Goal: Check status: Check status

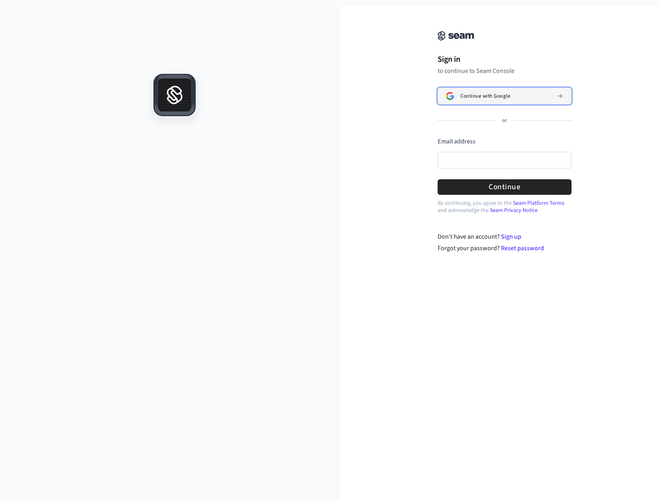
click at [479, 98] on span "Continue with Google" at bounding box center [486, 96] width 50 height 6
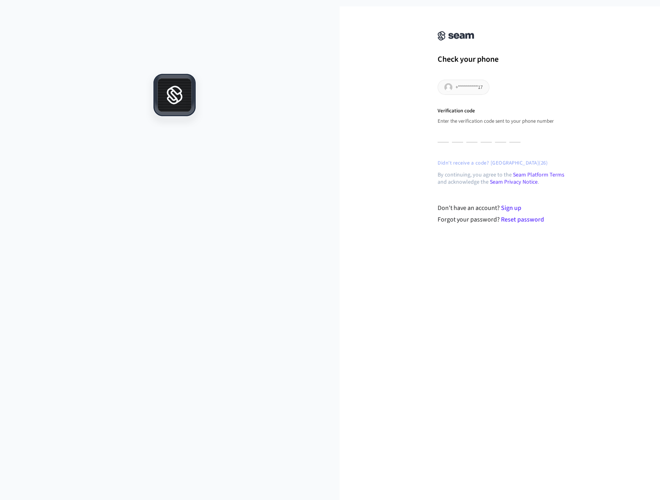
type input "*"
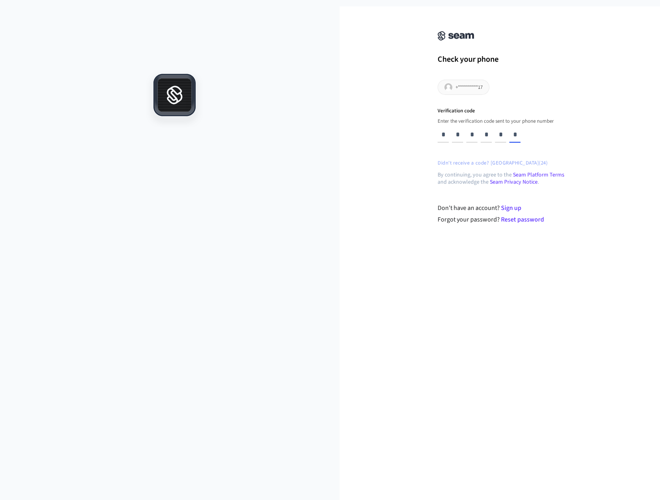
type input "*"
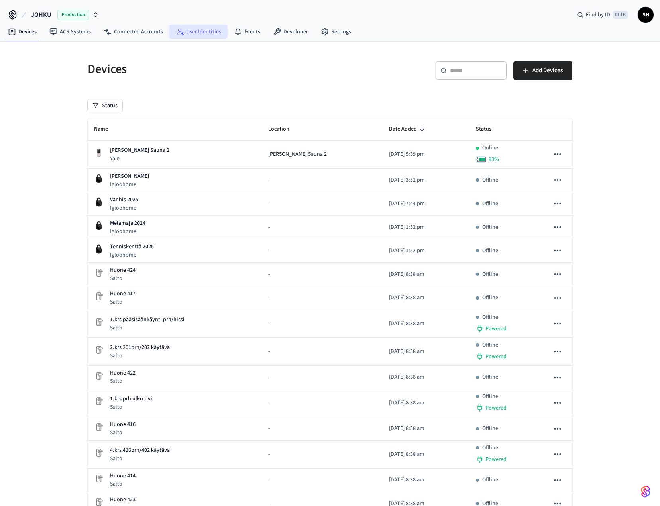
click at [185, 35] on link "User Identities" at bounding box center [198, 32] width 58 height 14
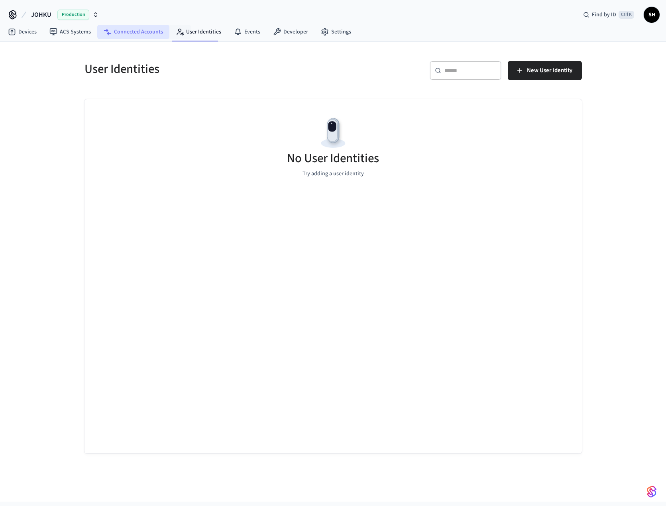
click at [156, 33] on link "Connected Accounts" at bounding box center [133, 32] width 72 height 14
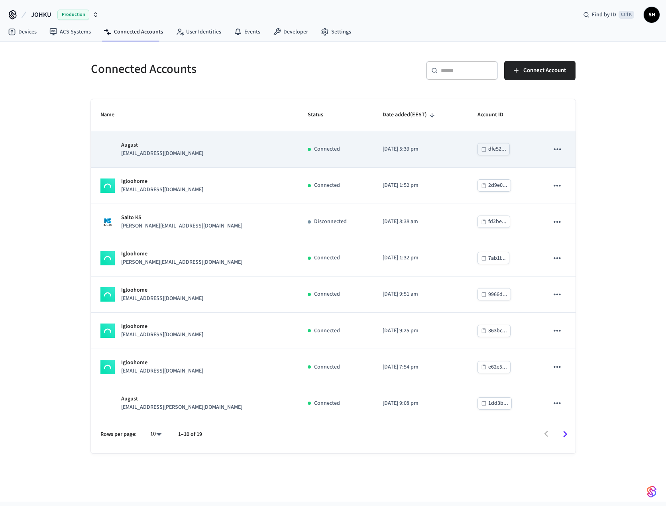
click at [138, 150] on p "[EMAIL_ADDRESS][DOMAIN_NAME]" at bounding box center [162, 154] width 82 height 8
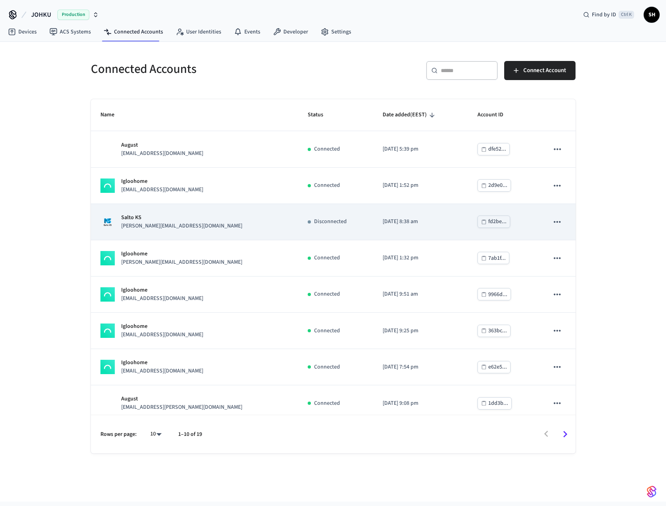
click at [236, 220] on div "Salto KS [EMAIL_ADDRESS][DOMAIN_NAME]" at bounding box center [194, 222] width 188 height 17
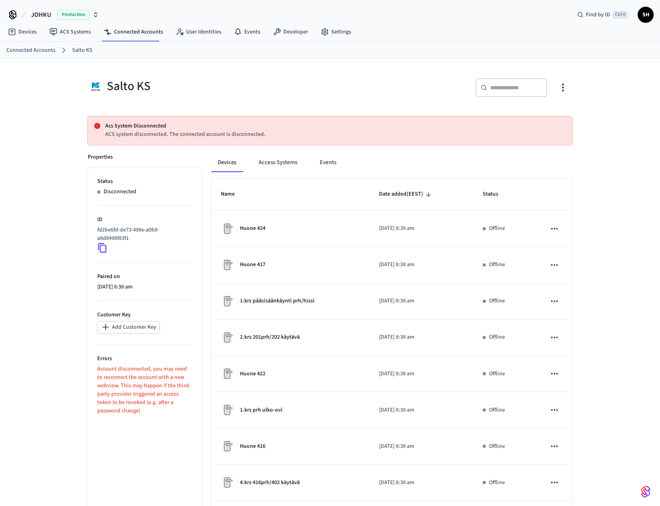
click at [361, 91] on div "​ ​" at bounding box center [454, 91] width 238 height 26
click at [123, 393] on p "Account disconnected, you may need to reconnect the account with a new webview.…" at bounding box center [144, 390] width 95 height 50
drag, startPoint x: 181, startPoint y: 129, endPoint x: 221, endPoint y: 135, distance: 40.3
click at [181, 130] on p "Acs System Disconnected" at bounding box center [335, 126] width 461 height 8
click at [280, 137] on p "ACS system disconnected. The connected account is disconnected." at bounding box center [335, 134] width 461 height 8
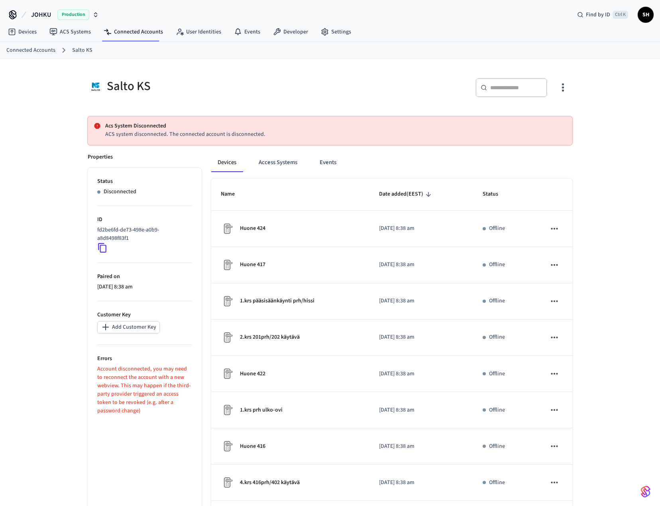
click at [130, 90] on div "Salto KS" at bounding box center [207, 86] width 238 height 16
click at [197, 79] on div "Salto KS" at bounding box center [207, 86] width 238 height 16
click at [145, 114] on div "Salto KS ​ ​ Acs System Disconnected ACS system disconnected. The connected acc…" at bounding box center [330, 341] width 498 height 544
click at [162, 389] on p "Account disconnected, you may need to reconnect the account with a new webview.…" at bounding box center [144, 390] width 95 height 50
drag, startPoint x: 97, startPoint y: 370, endPoint x: 171, endPoint y: 384, distance: 74.7
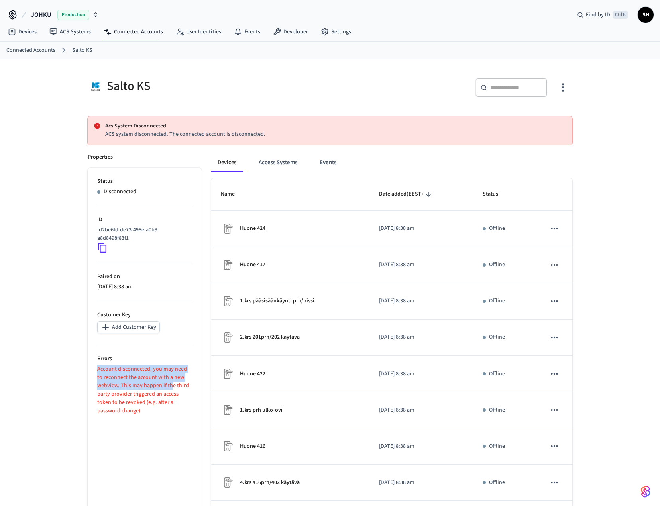
click at [171, 384] on p "Account disconnected, you may need to reconnect the account with a new webview.…" at bounding box center [144, 390] width 95 height 50
click at [159, 394] on p "Account disconnected, you may need to reconnect the account with a new webview.…" at bounding box center [144, 390] width 95 height 50
drag, startPoint x: 137, startPoint y: 413, endPoint x: 97, endPoint y: 366, distance: 61.4
click at [97, 366] on p "Account disconnected, you may need to reconnect the account with a new webview.…" at bounding box center [144, 390] width 95 height 50
click at [98, 358] on p "Errors" at bounding box center [144, 359] width 95 height 8
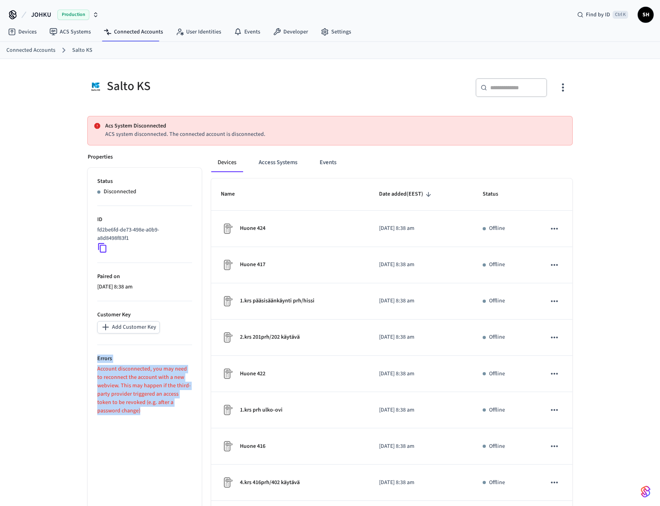
drag, startPoint x: 120, startPoint y: 411, endPoint x: 86, endPoint y: 353, distance: 67.8
click at [86, 353] on div "Properties Status Disconnected ID fd2be6fd-de73-498e-a0b9-a8d8498f83f1 Paired o…" at bounding box center [140, 378] width 124 height 469
click at [197, 87] on div "Salto KS" at bounding box center [207, 86] width 238 height 16
drag, startPoint x: 120, startPoint y: 402, endPoint x: 93, endPoint y: 351, distance: 57.8
click at [93, 351] on ul "Status Disconnected ID fd2be6fd-de73-498e-a0b9-a8d8498f83f1 Paired on [DATE] 8:…" at bounding box center [145, 390] width 114 height 445
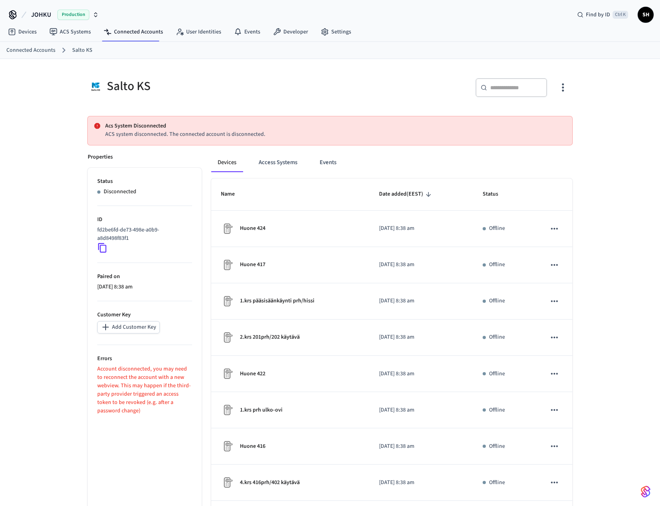
click at [124, 416] on ul "Status Disconnected ID fd2be6fd-de73-498e-a0b9-a8d8498f83f1 Paired on [DATE] 8:…" at bounding box center [145, 390] width 114 height 445
click at [343, 99] on div "​ ​" at bounding box center [454, 91] width 238 height 26
click at [120, 192] on p "Disconnected" at bounding box center [120, 192] width 33 height 8
click at [112, 238] on p "fd2be6fd-de73-498e-a0b9-a8d8498f83f1" at bounding box center [143, 234] width 92 height 17
click at [563, 88] on icon "button" at bounding box center [563, 88] width 2 height 8
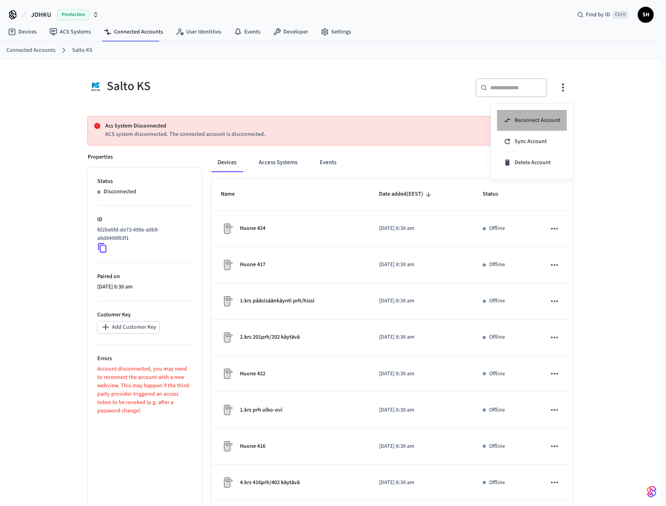
click at [544, 119] on span "Reconnect Account" at bounding box center [538, 120] width 46 height 8
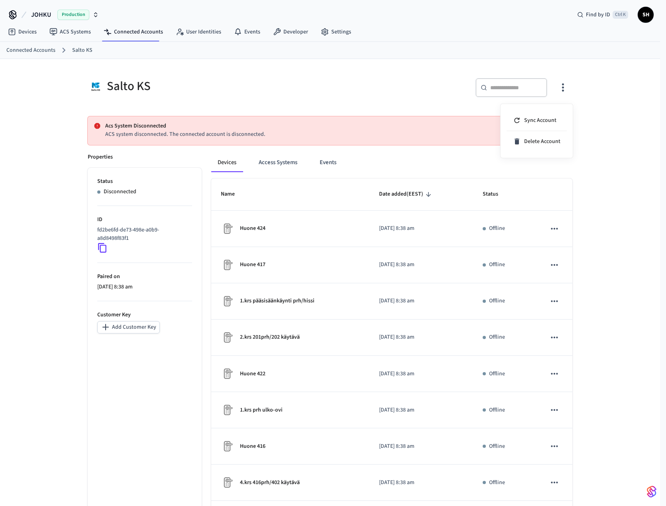
click at [54, 227] on div at bounding box center [333, 253] width 666 height 506
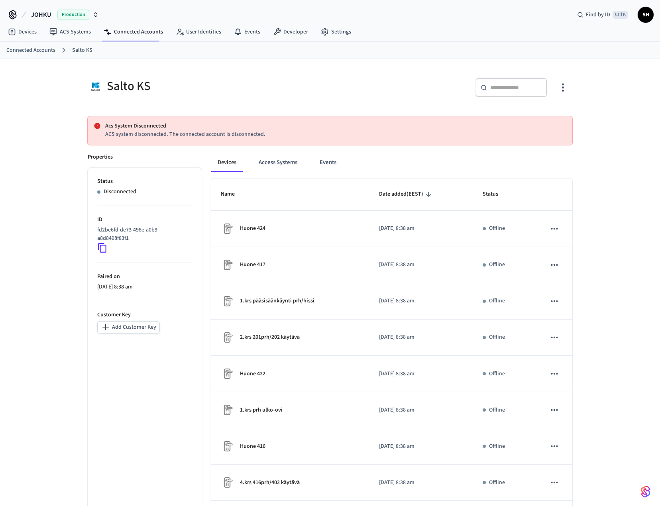
drag, startPoint x: 186, startPoint y: 134, endPoint x: 274, endPoint y: 120, distance: 89.2
click at [186, 134] on p "ACS system disconnected. The connected account is disconnected." at bounding box center [335, 134] width 461 height 8
click at [562, 85] on icon "button" at bounding box center [563, 87] width 12 height 12
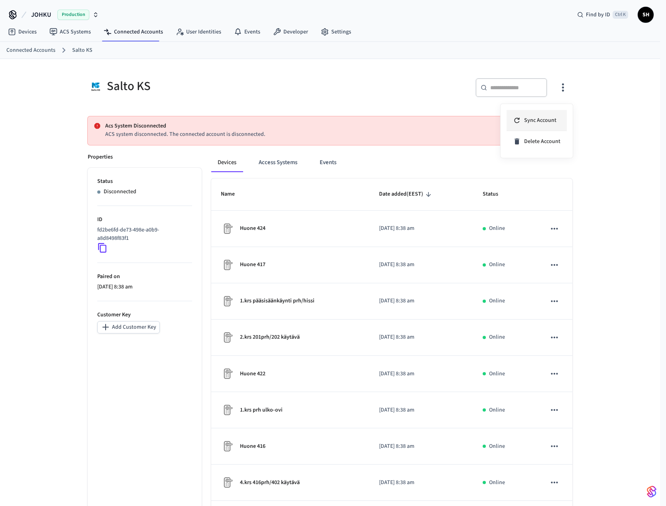
click at [548, 114] on li "Sync Account" at bounding box center [537, 120] width 60 height 21
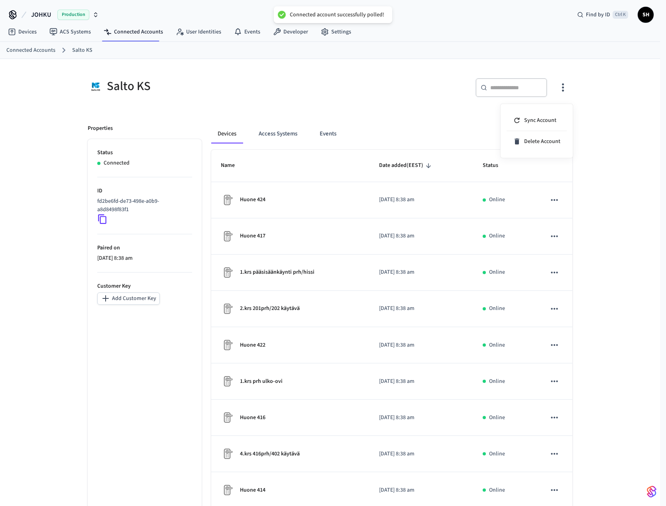
click at [611, 167] on div at bounding box center [333, 253] width 666 height 506
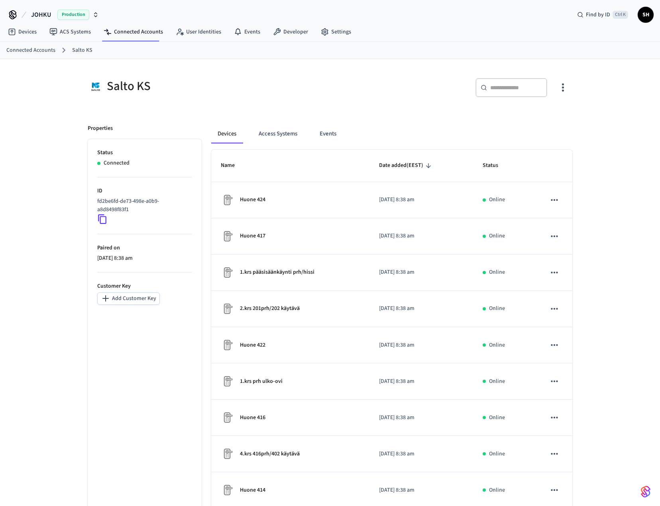
click at [116, 389] on ul "Status Connected ID fd2be6fd-de73-498e-a0b9-a8d8498f83f1 Paired on [DATE] 8:38 …" at bounding box center [145, 361] width 114 height 445
click at [419, 120] on div "Devices Access Systems Events Name Date added (EEST) Status Huone 424 [DATE] 8:…" at bounding box center [387, 349] width 371 height 469
drag, startPoint x: 103, startPoint y: 217, endPoint x: 108, endPoint y: 221, distance: 6.8
click at [102, 217] on icon at bounding box center [102, 220] width 8 height 10
click at [101, 220] on icon at bounding box center [102, 219] width 10 height 10
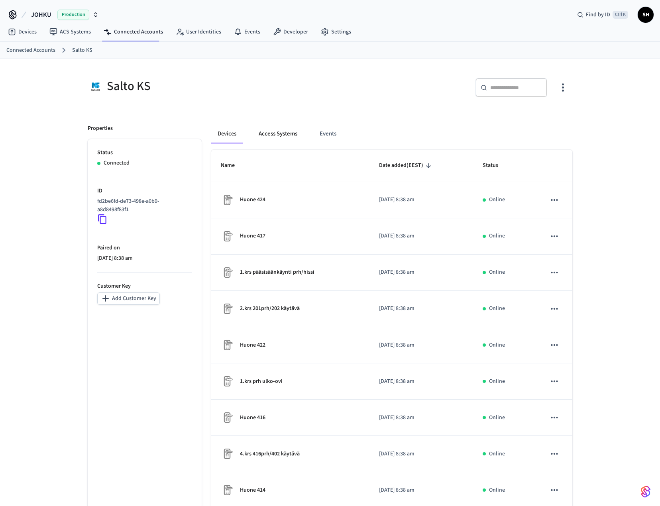
click at [264, 137] on button "Access Systems" at bounding box center [277, 133] width 51 height 19
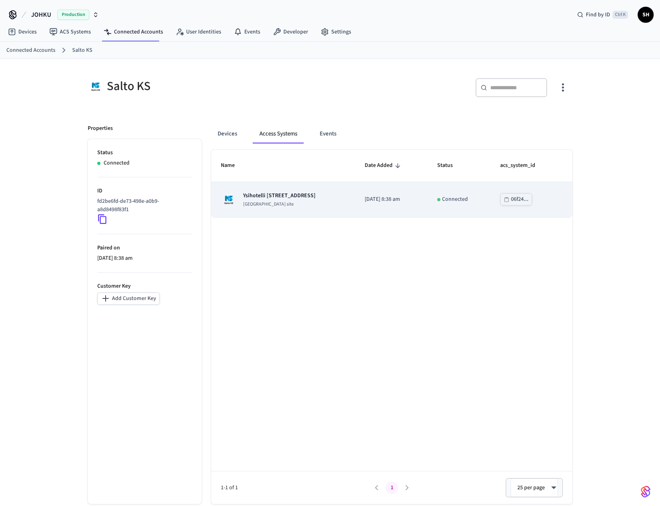
click at [272, 192] on p "Ysihotelli [STREET_ADDRESS]" at bounding box center [279, 196] width 73 height 8
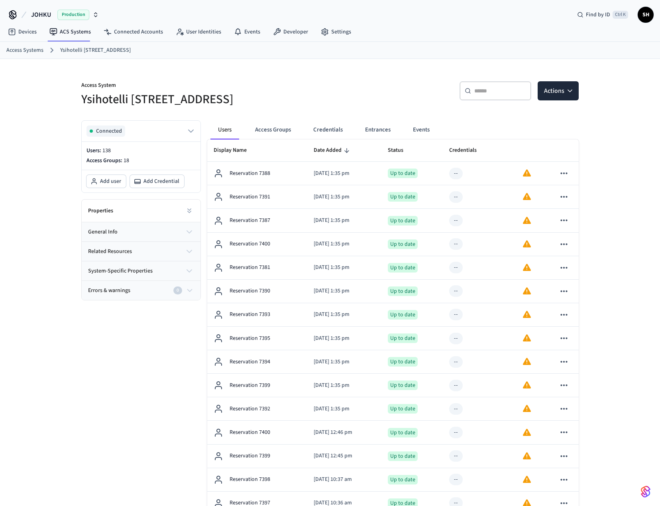
click at [184, 229] on button "general info" at bounding box center [141, 232] width 119 height 19
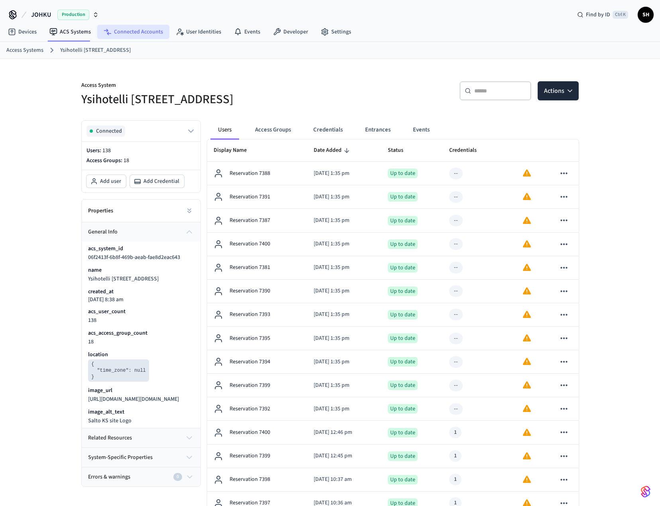
click at [144, 34] on link "Connected Accounts" at bounding box center [133, 32] width 72 height 14
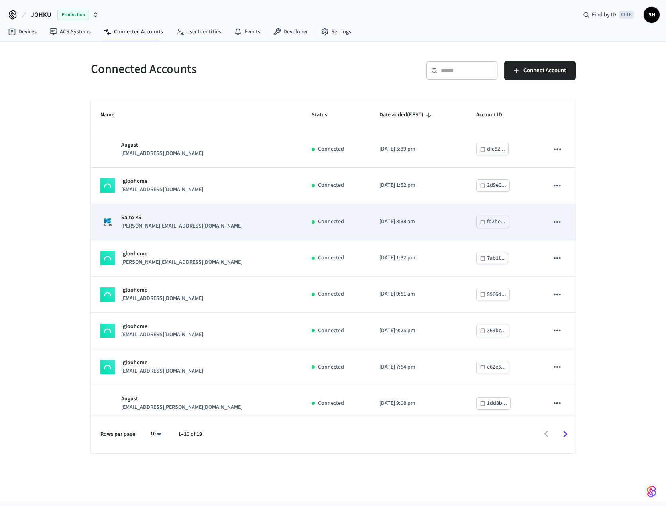
click at [149, 220] on p "Salto KS" at bounding box center [181, 218] width 121 height 8
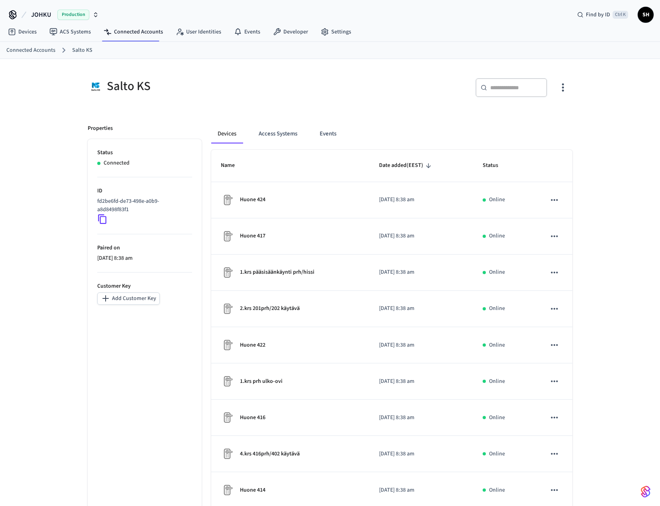
click at [99, 220] on icon at bounding box center [102, 219] width 10 height 10
click at [565, 89] on icon "button" at bounding box center [563, 87] width 12 height 12
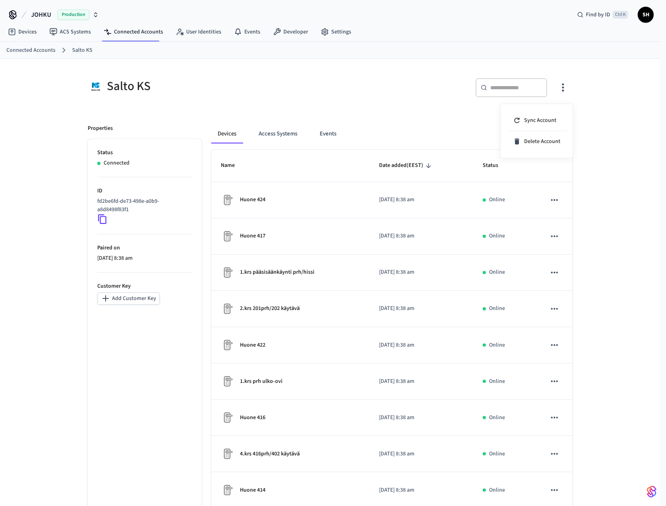
click at [604, 213] on div at bounding box center [333, 253] width 666 height 506
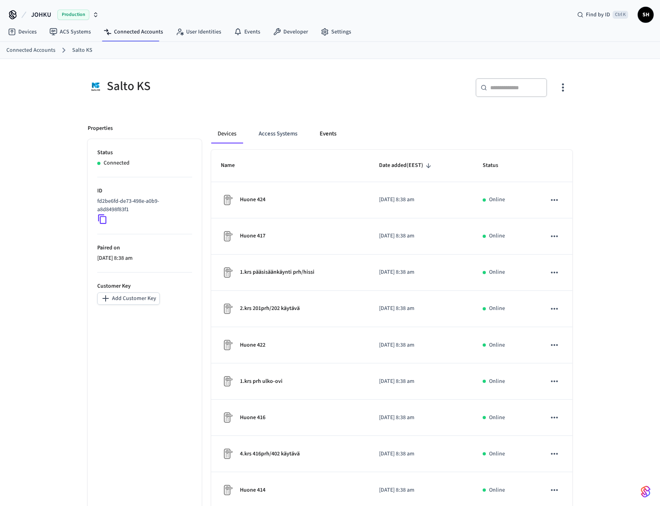
click at [321, 133] on button "Events" at bounding box center [328, 133] width 30 height 19
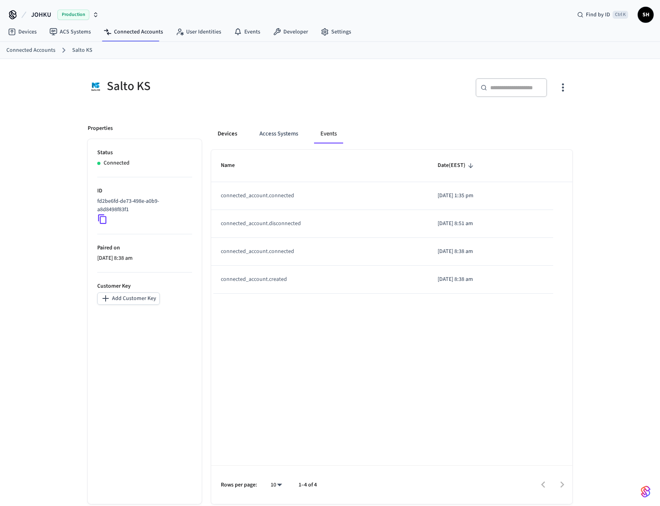
click at [236, 132] on button "Devices" at bounding box center [227, 133] width 32 height 19
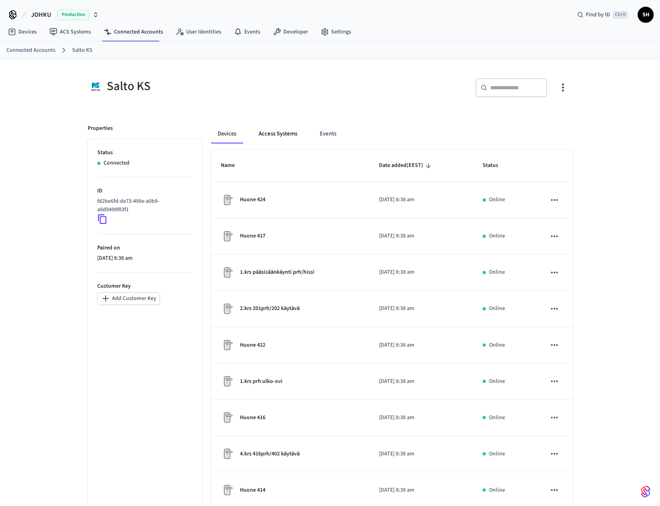
click at [283, 136] on button "Access Systems" at bounding box center [277, 133] width 51 height 19
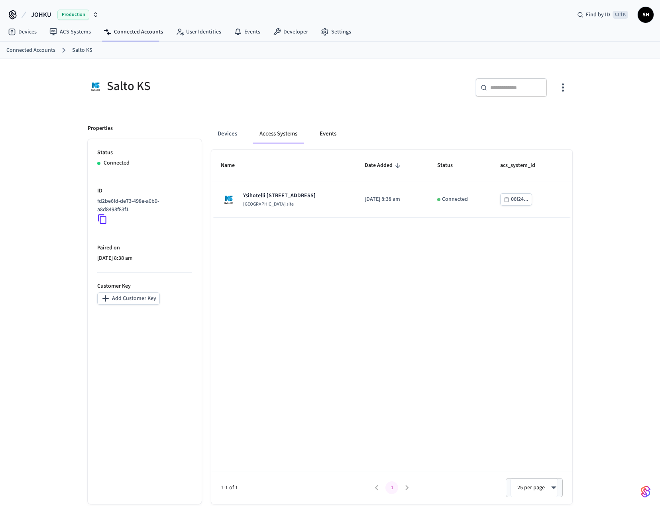
click at [331, 130] on button "Events" at bounding box center [328, 133] width 30 height 19
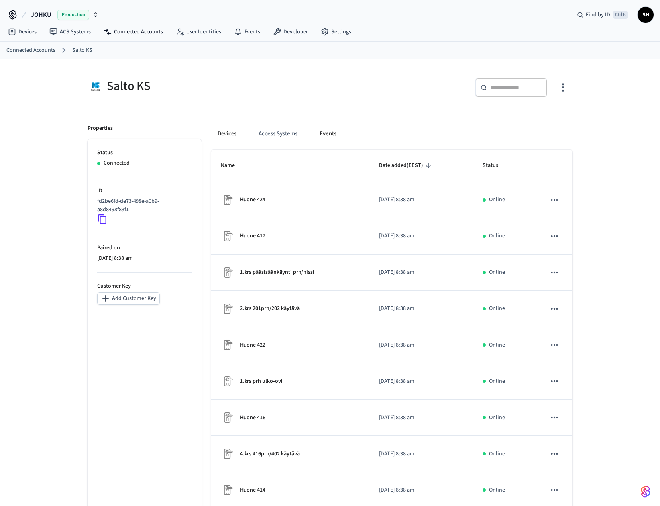
click at [332, 133] on button "Events" at bounding box center [328, 133] width 30 height 19
